Goal: Find specific page/section: Find specific page/section

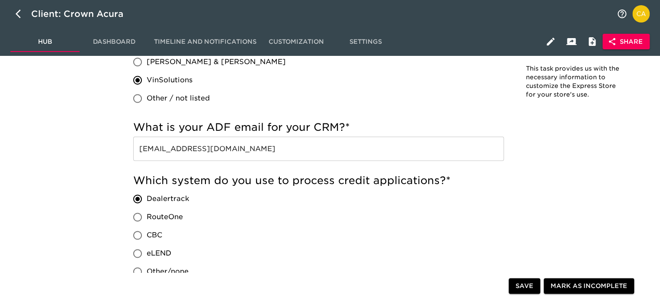
scroll to position [493, 0]
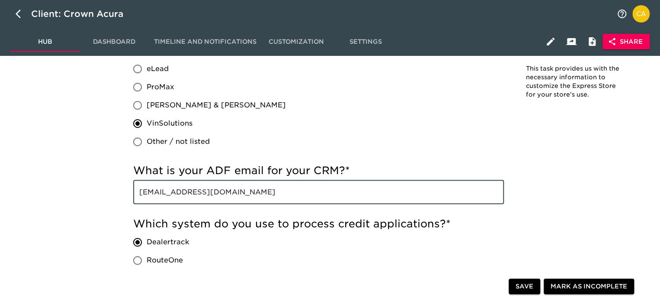
drag, startPoint x: 239, startPoint y: 190, endPoint x: 106, endPoint y: 186, distance: 132.8
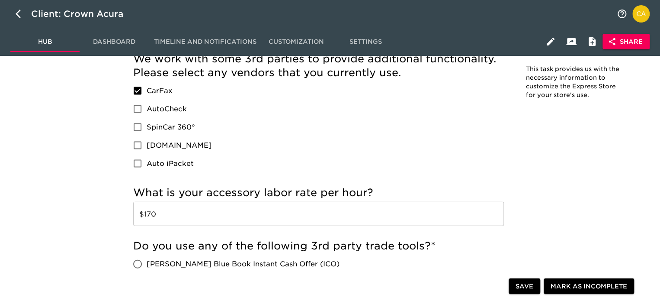
scroll to position [883, 0]
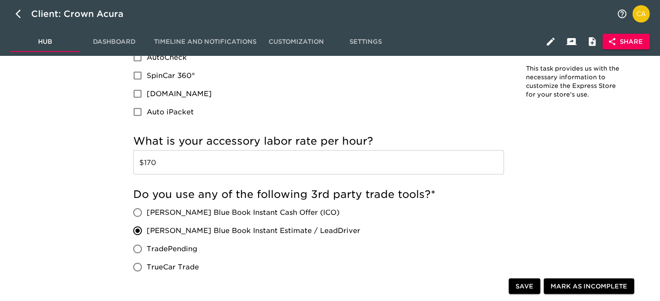
click at [148, 164] on input "$170" at bounding box center [318, 162] width 371 height 24
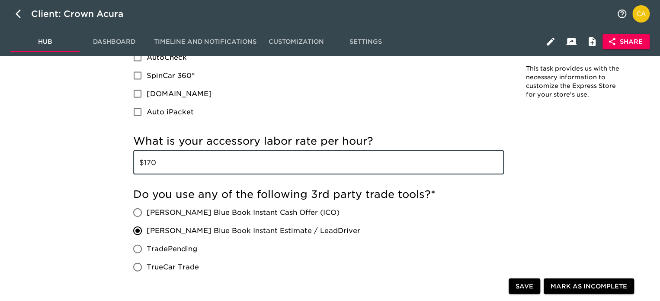
click at [148, 164] on input "$170" at bounding box center [318, 162] width 371 height 24
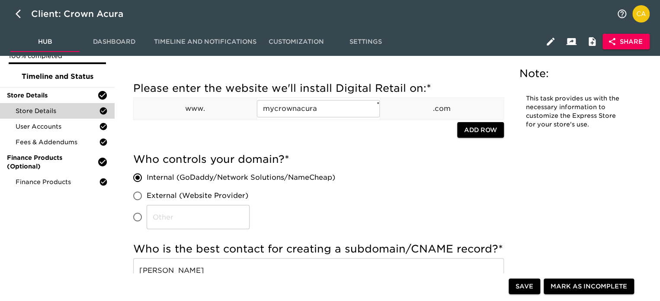
scroll to position [0, 0]
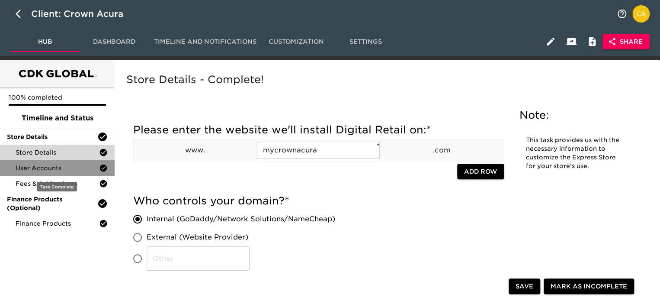
click at [49, 166] on span "User Accounts" at bounding box center [57, 167] width 83 height 9
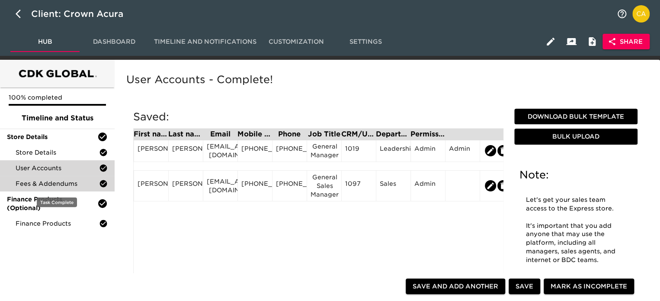
click at [46, 178] on div "Fees & Addendums" at bounding box center [57, 184] width 115 height 16
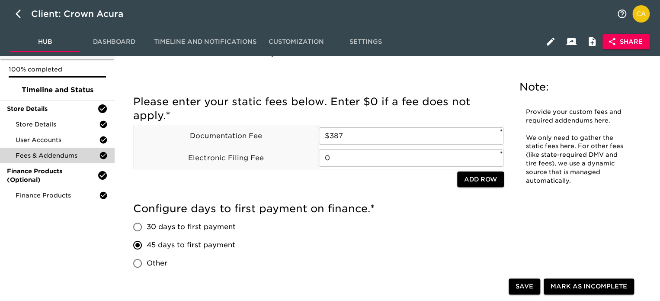
scroll to position [43, 0]
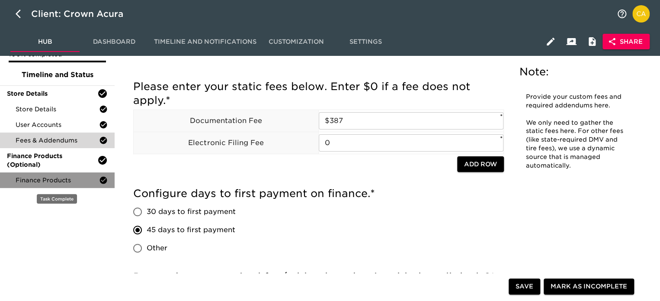
click at [60, 174] on div "Finance Products" at bounding box center [57, 180] width 115 height 16
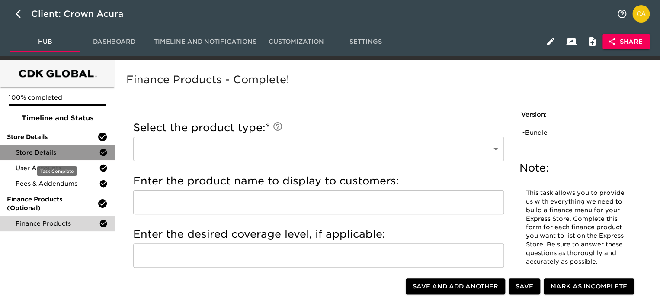
click at [46, 150] on span "Store Details" at bounding box center [57, 152] width 83 height 9
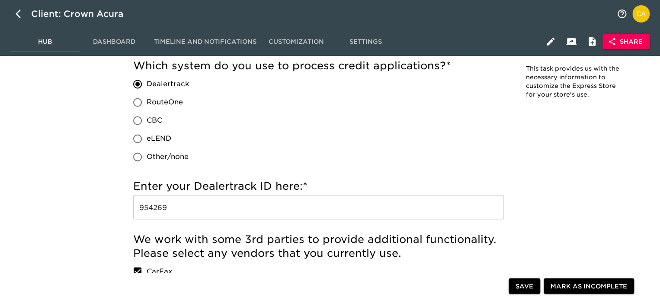
scroll to position [735, 0]
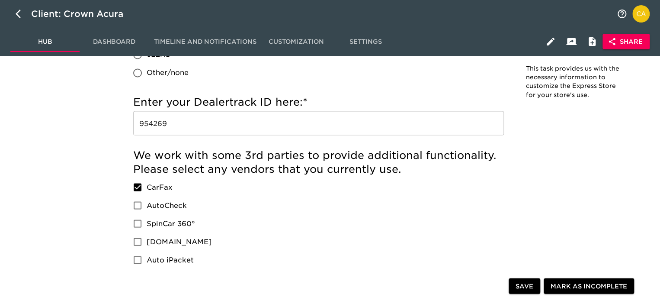
click at [173, 128] on input "954269" at bounding box center [318, 123] width 371 height 24
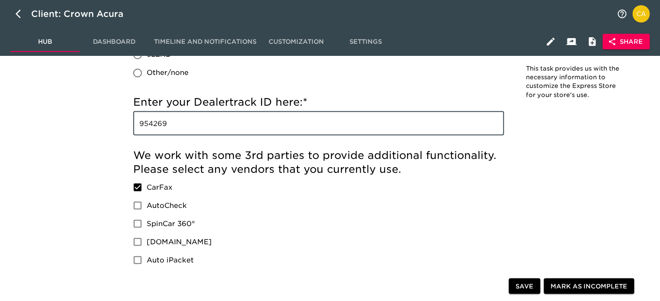
click at [173, 128] on input "954269" at bounding box center [318, 123] width 371 height 24
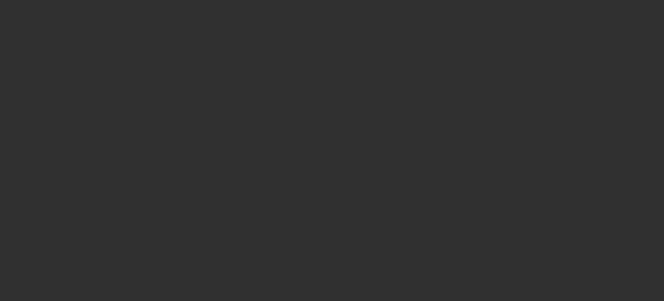
select select "10"
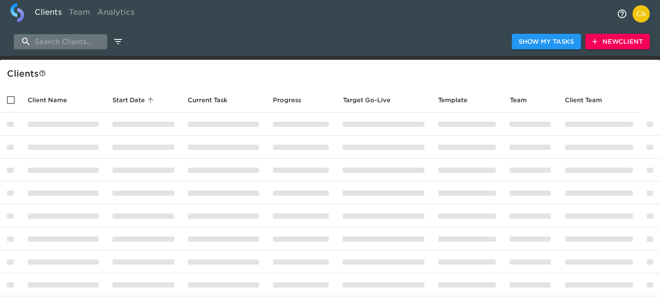
click at [79, 42] on input "search" at bounding box center [60, 41] width 93 height 15
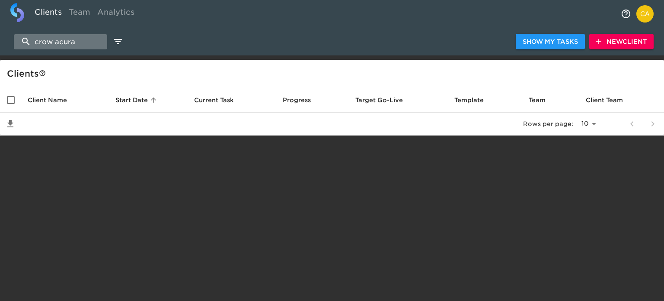
click at [51, 39] on input "crow acura" at bounding box center [60, 41] width 93 height 15
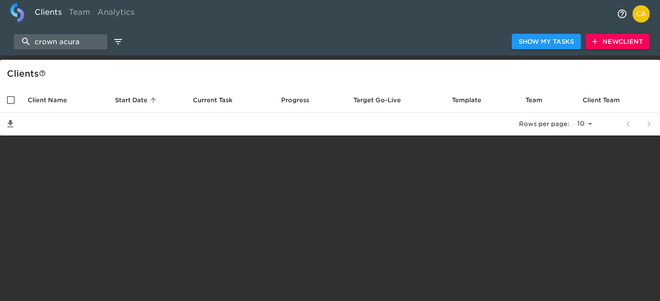
type input "crown acura"
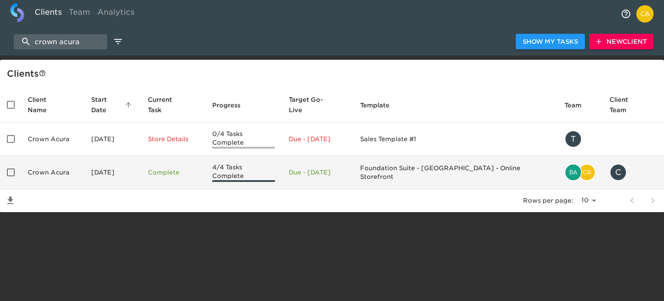
click at [74, 156] on td "Crown Acura" at bounding box center [53, 172] width 64 height 33
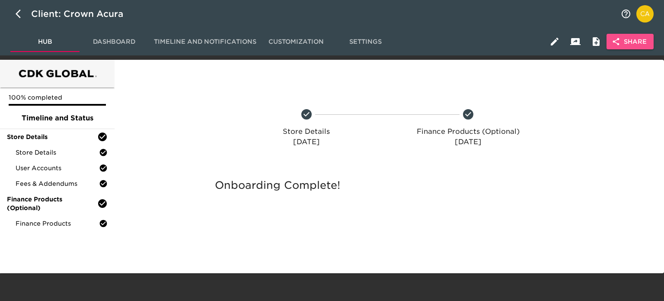
click at [617, 40] on icon "button" at bounding box center [616, 41] width 6 height 7
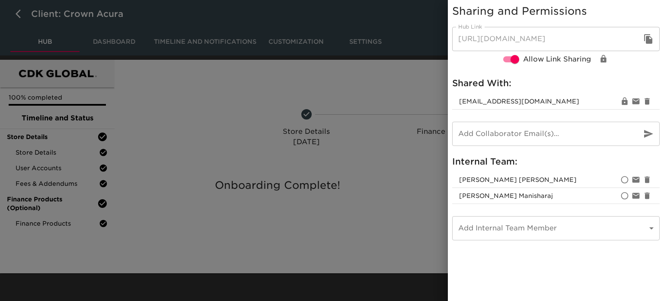
click at [217, 106] on div at bounding box center [332, 150] width 664 height 301
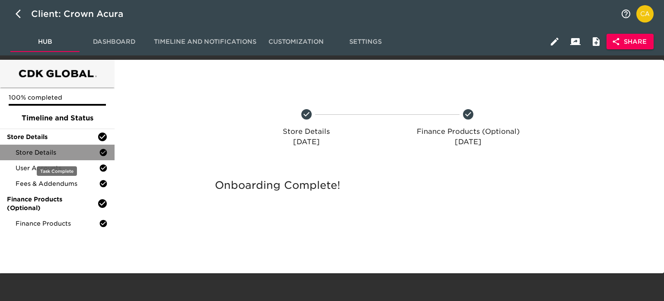
click at [57, 155] on span "Store Details" at bounding box center [57, 152] width 83 height 9
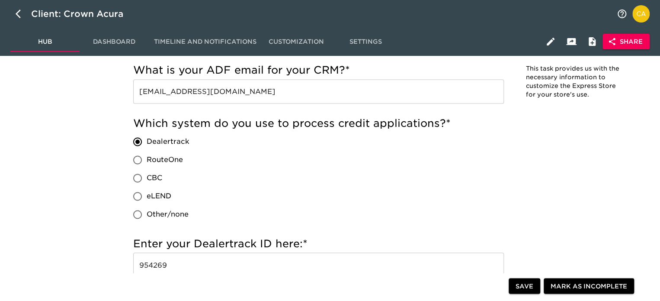
scroll to position [592, 0]
